Goal: Task Accomplishment & Management: Manage account settings

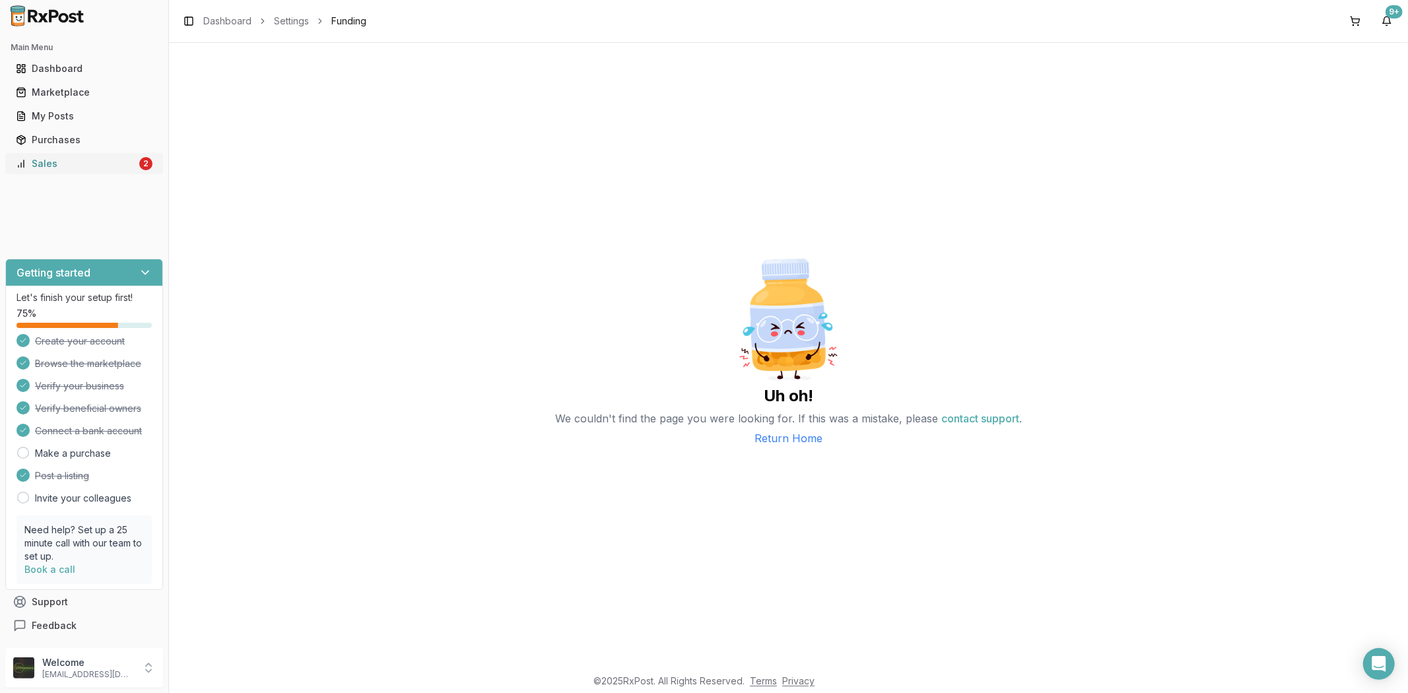
click at [67, 160] on div "Sales" at bounding box center [76, 163] width 121 height 13
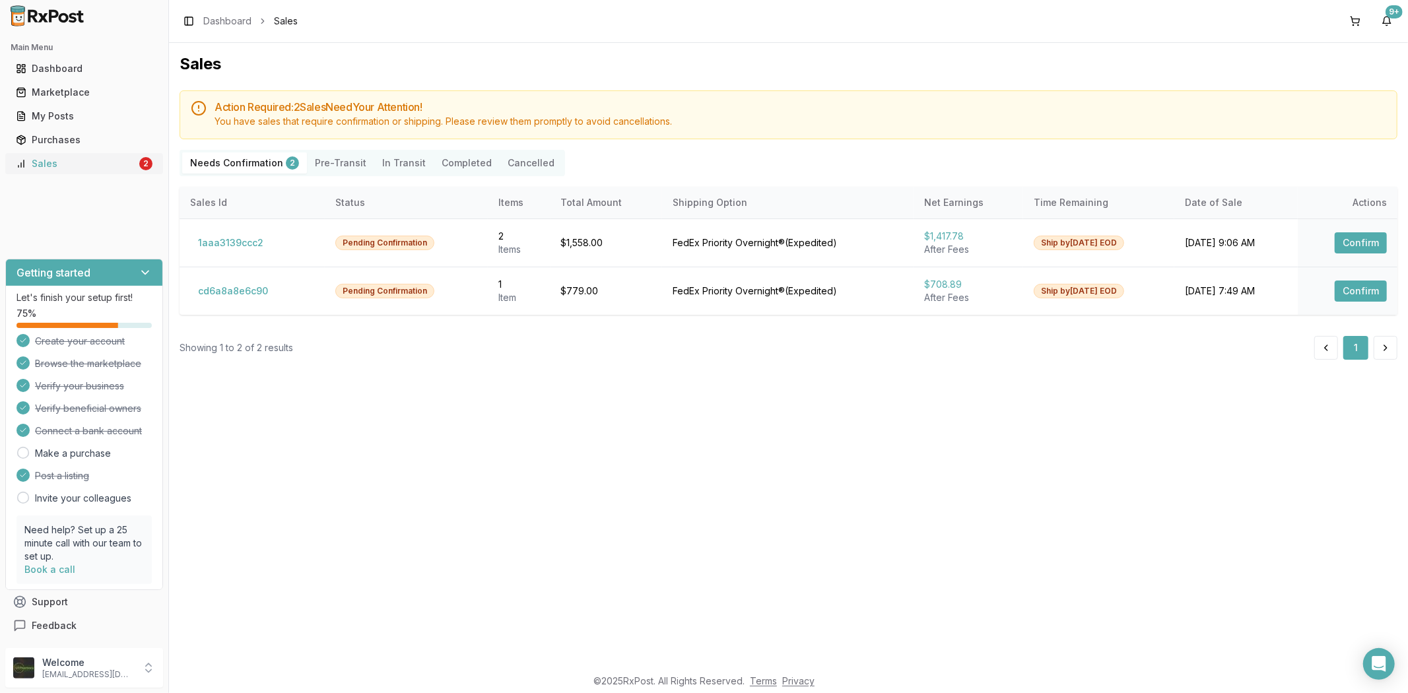
click at [40, 153] on link "Sales 2" at bounding box center [84, 164] width 147 height 24
click at [1349, 244] on button "Confirm" at bounding box center [1361, 242] width 52 height 21
click at [1368, 287] on button "Confirm" at bounding box center [1361, 291] width 52 height 21
click at [110, 150] on link "Purchases" at bounding box center [84, 140] width 147 height 24
click at [94, 165] on div "Sales" at bounding box center [76, 163] width 121 height 13
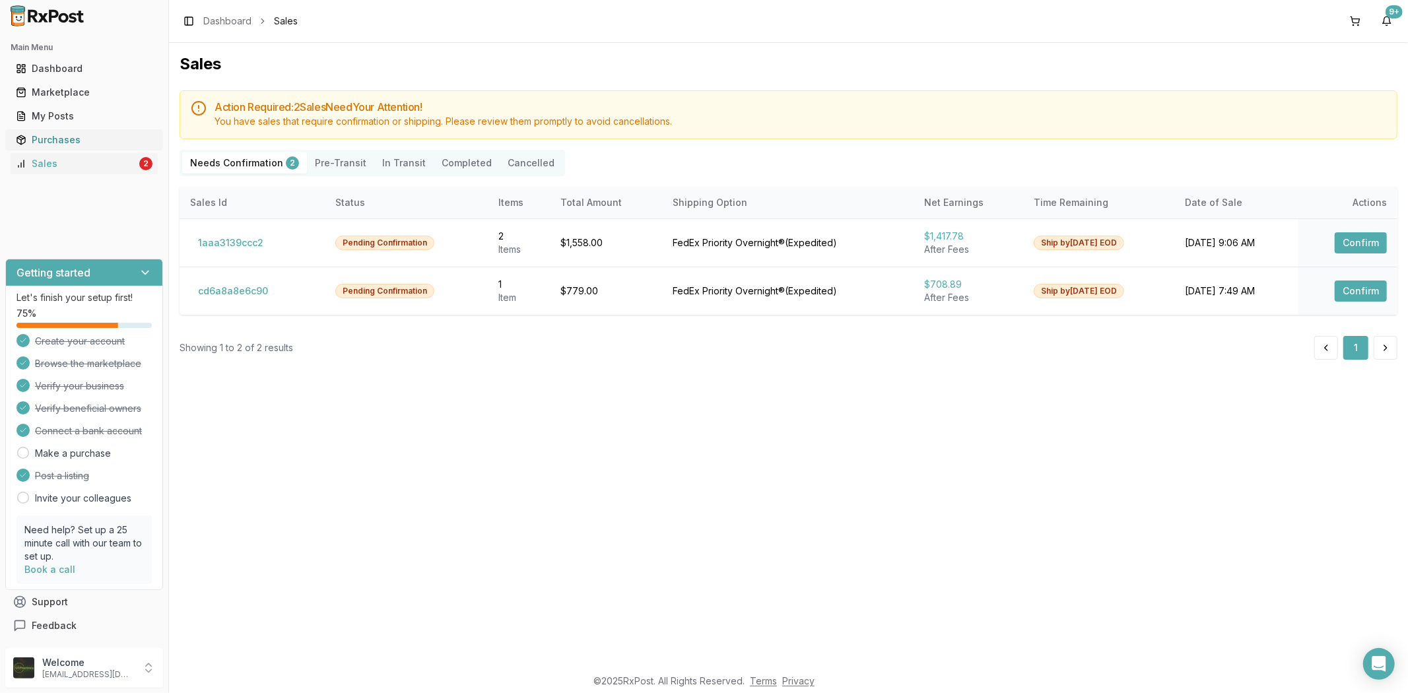
click at [69, 139] on div "Purchases" at bounding box center [84, 139] width 137 height 13
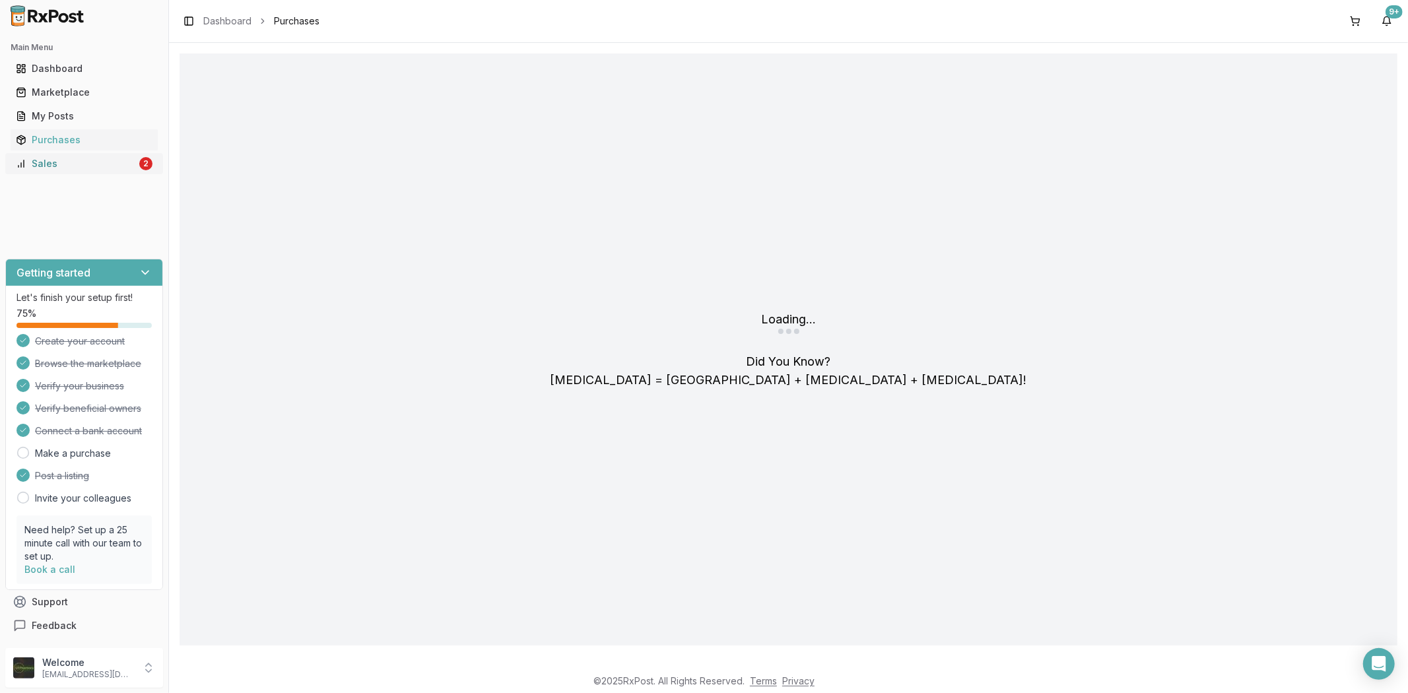
click at [55, 157] on div "Sales" at bounding box center [76, 163] width 121 height 13
